Goal: Task Accomplishment & Management: Manage account settings

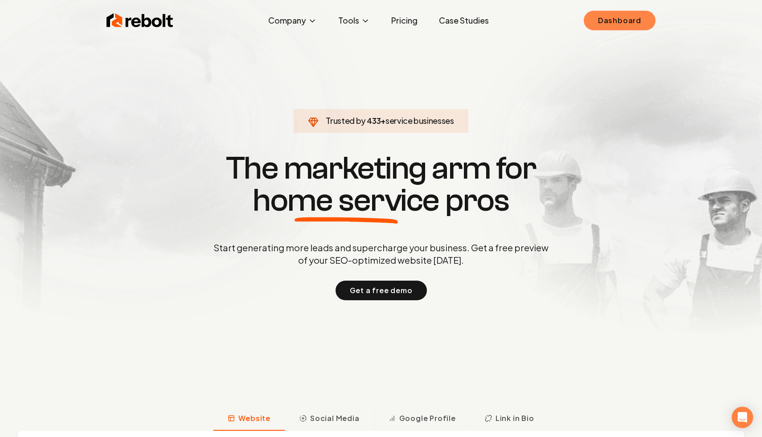
click at [604, 21] on link "Dashboard" at bounding box center [620, 21] width 72 height 20
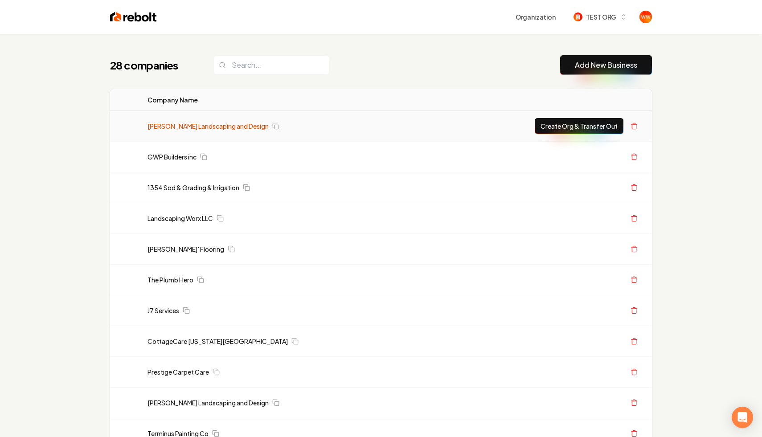
click at [234, 124] on link "[PERSON_NAME] Landscaping and Design" at bounding box center [208, 126] width 121 height 9
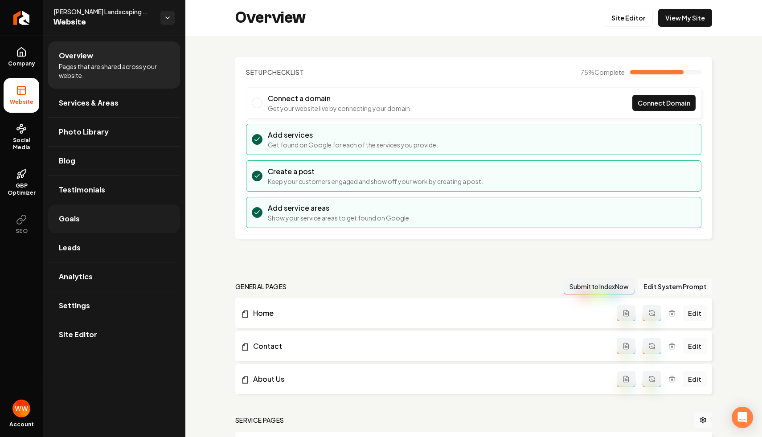
click at [117, 226] on link "Goals" at bounding box center [114, 219] width 132 height 29
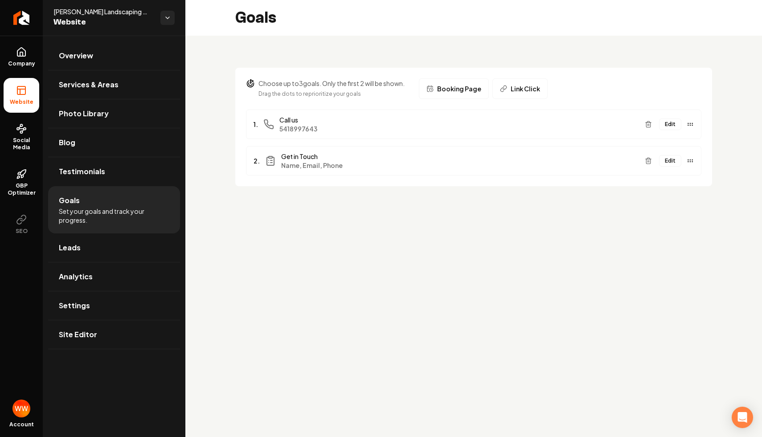
click at [666, 158] on button "Edit" at bounding box center [670, 161] width 22 height 12
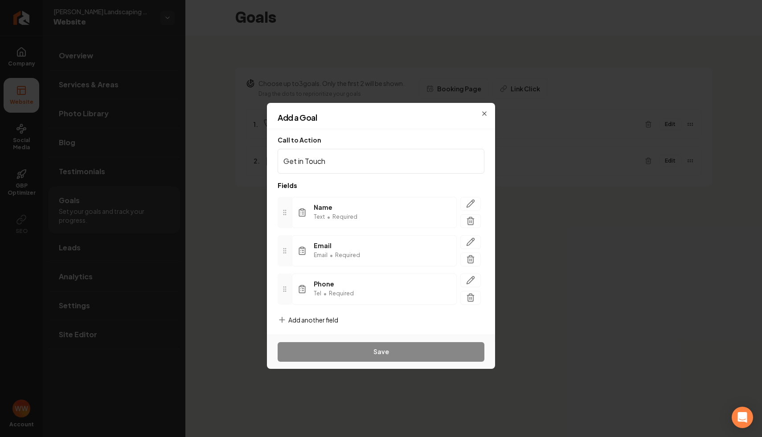
scroll to position [4, 0]
click at [298, 316] on span "Add another field" at bounding box center [313, 316] width 50 height 9
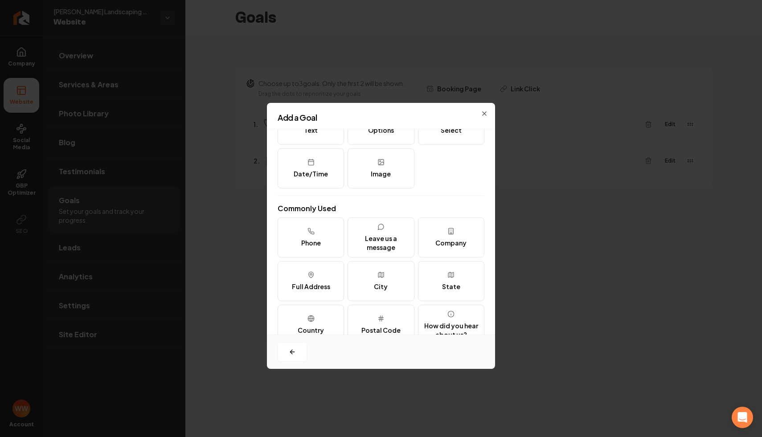
scroll to position [0, 0]
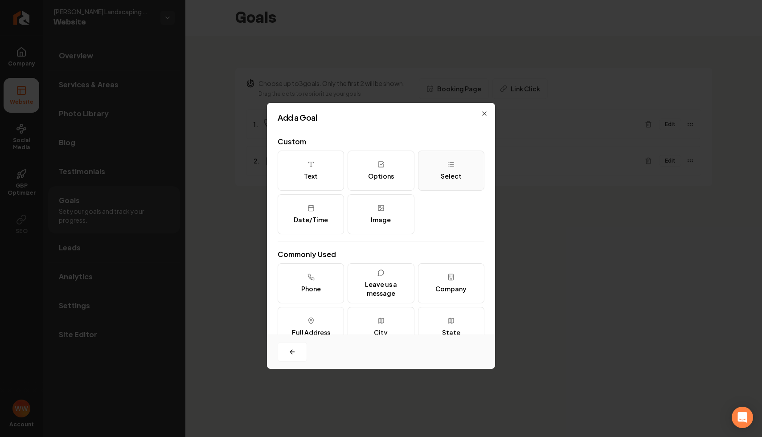
click at [431, 176] on button "Select" at bounding box center [451, 171] width 66 height 40
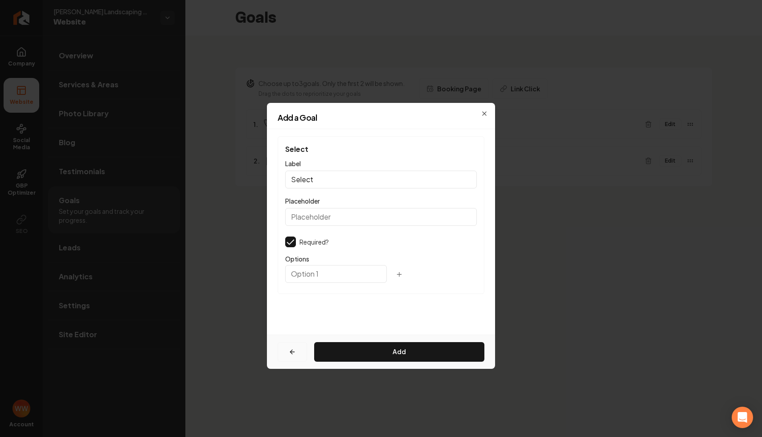
click at [299, 342] on button "button" at bounding box center [292, 352] width 29 height 20
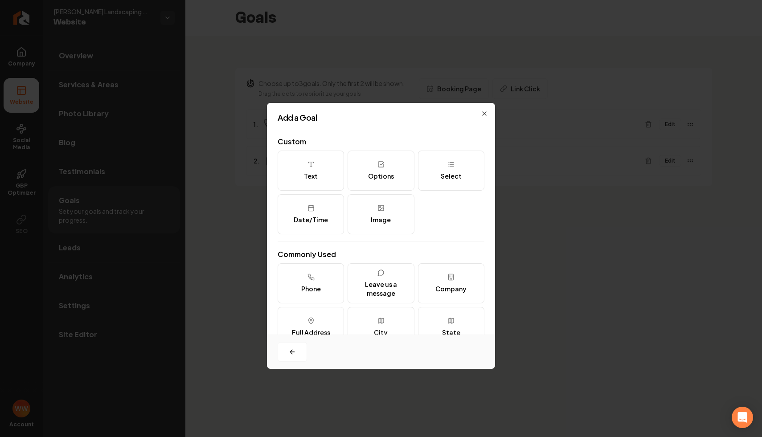
click at [389, 145] on h2 "Custom" at bounding box center [381, 141] width 207 height 11
click at [406, 176] on button "Options" at bounding box center [381, 171] width 66 height 40
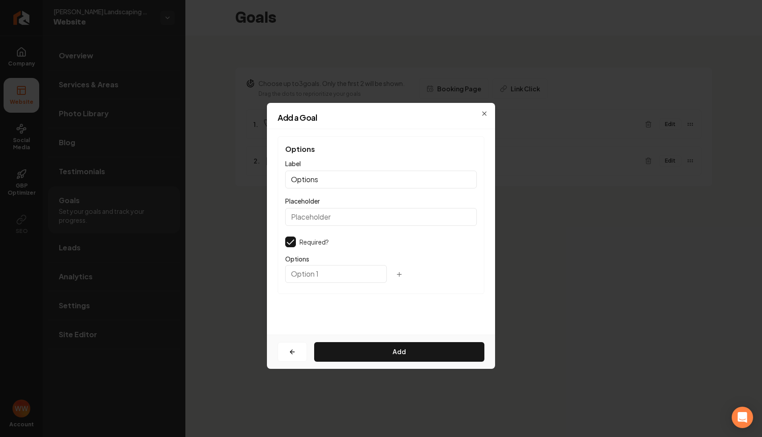
click at [344, 177] on input "Options" at bounding box center [381, 180] width 192 height 18
type input "Which Service?"
click at [324, 271] on input "text" at bounding box center [336, 274] width 102 height 18
type input "Landscaping"
click at [396, 275] on icon "button" at bounding box center [399, 274] width 7 height 7
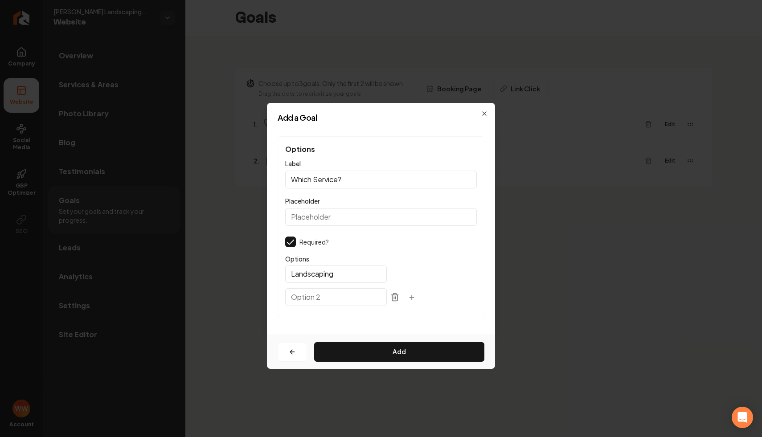
click at [336, 294] on input "text" at bounding box center [336, 297] width 102 height 18
type input "Sod"
click at [396, 349] on button "Add" at bounding box center [399, 352] width 170 height 20
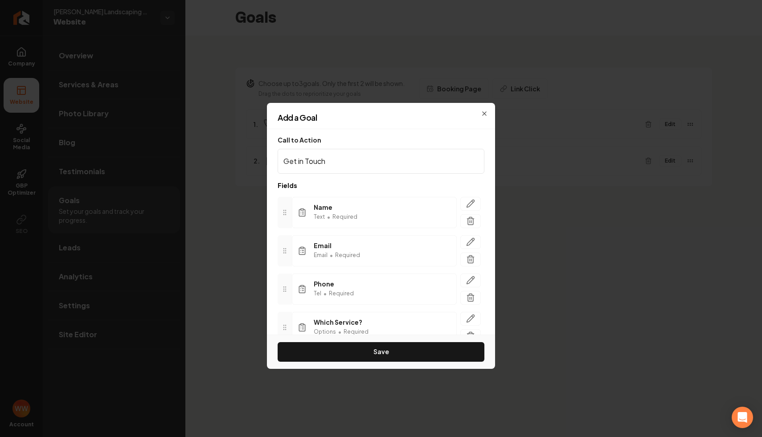
scroll to position [42, 0]
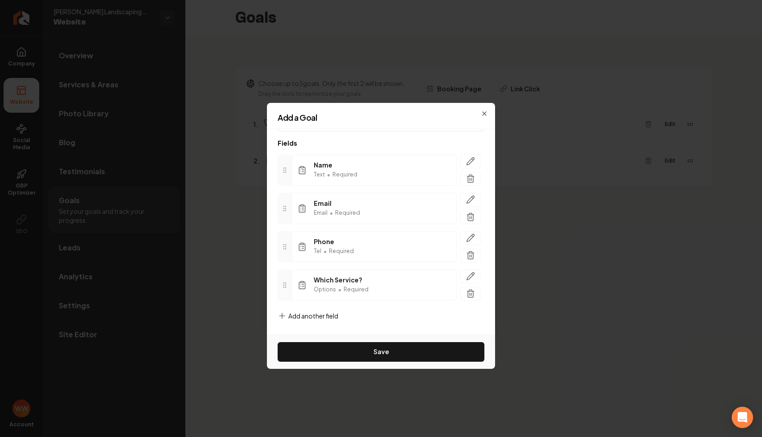
click at [398, 341] on div "Save" at bounding box center [381, 352] width 228 height 34
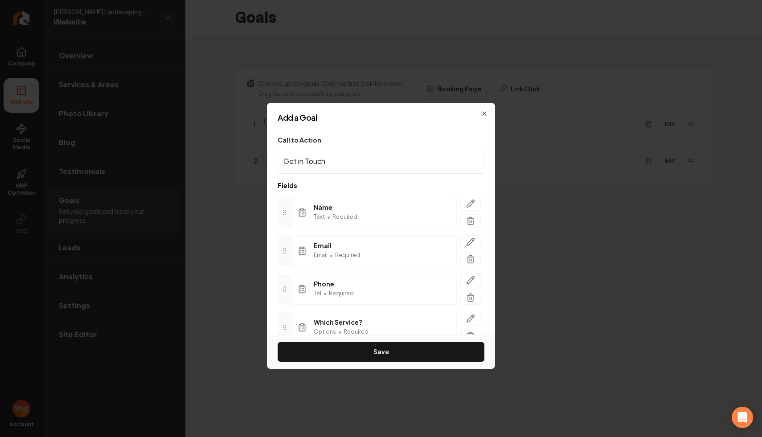
drag, startPoint x: 338, startPoint y: 125, endPoint x: 262, endPoint y: 123, distance: 76.2
click at [290, 125] on div "Add a Goal" at bounding box center [381, 122] width 228 height 16
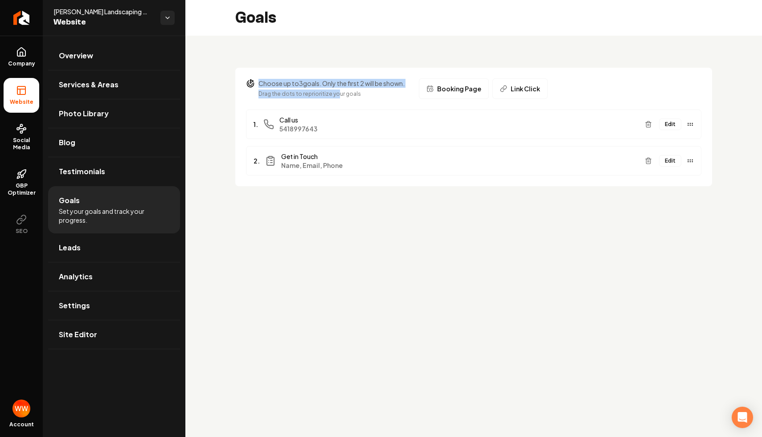
drag, startPoint x: 323, startPoint y: 72, endPoint x: 373, endPoint y: 220, distance: 156.7
click at [359, 135] on section "Choose up to 3 goals. Only the first 2 will be shown. Drag the dots to repriori…" at bounding box center [473, 127] width 477 height 119
click at [371, 238] on main "Goals Choose up to 3 goals. Only the first 2 will be shown. Drag the dots to re…" at bounding box center [473, 218] width 577 height 437
click at [164, 13] on html "Company Website Social Media GBP Optimizer SEO Account [PERSON_NAME] Landscapin…" at bounding box center [381, 218] width 762 height 437
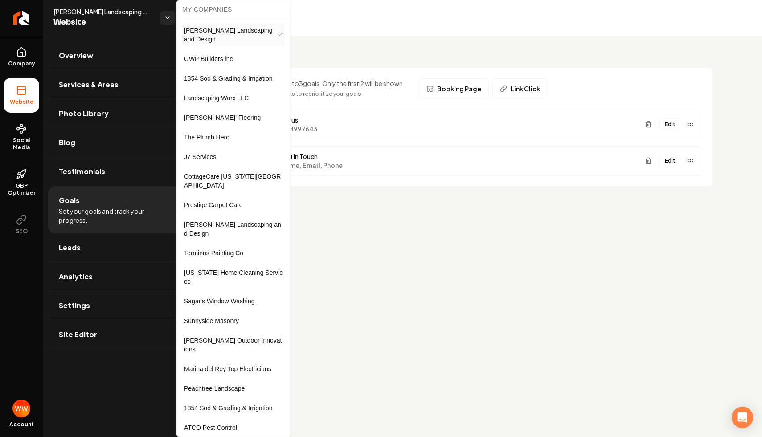
click at [333, 45] on html "Company Website Social Media GBP Optimizer SEO Account [PERSON_NAME] Landscapin…" at bounding box center [381, 218] width 762 height 437
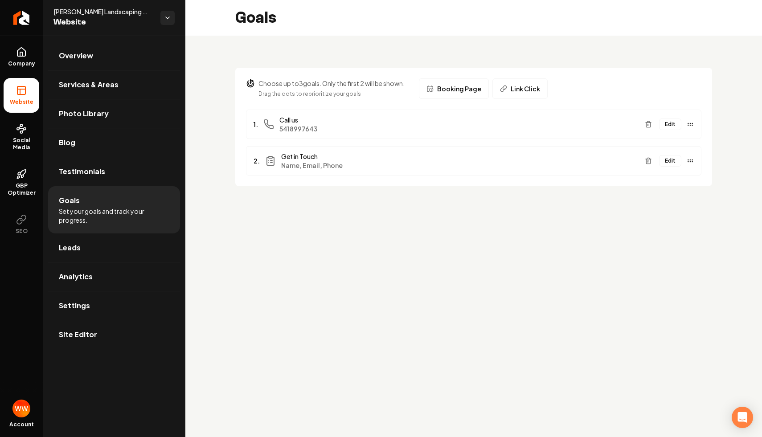
click at [553, 279] on main "Goals Choose up to 3 goals. Only the first 2 will be shown. Drag the dots to re…" at bounding box center [473, 218] width 577 height 437
click at [691, 127] on icon "Main content area" at bounding box center [690, 128] width 7 height 7
click at [340, 251] on main "Goals Choose up to 3 goals. Only the first 2 will be shown. Drag the dots to re…" at bounding box center [473, 218] width 577 height 437
